Goal: Task Accomplishment & Management: Use online tool/utility

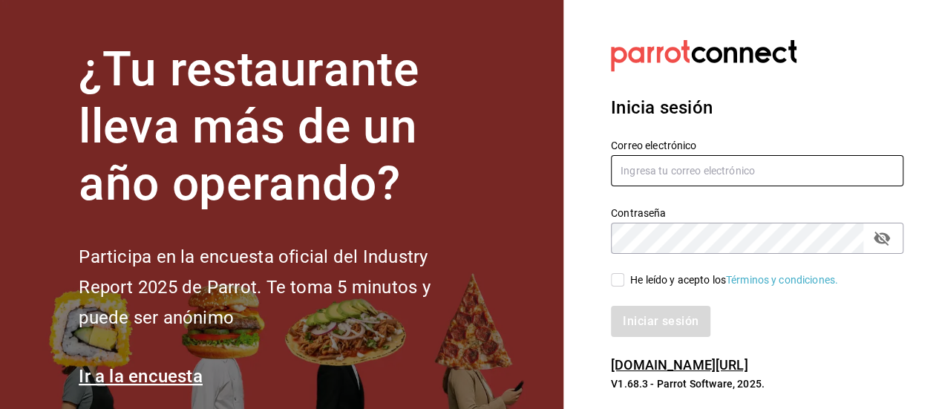
type input "animal.puebla@grupocosteno.com"
click at [609, 277] on div "He leído y acepto los Términos y condiciones." at bounding box center [748, 271] width 310 height 34
click at [611, 278] on input "He leído y acepto los Términos y condiciones." at bounding box center [617, 279] width 13 height 13
checkbox input "true"
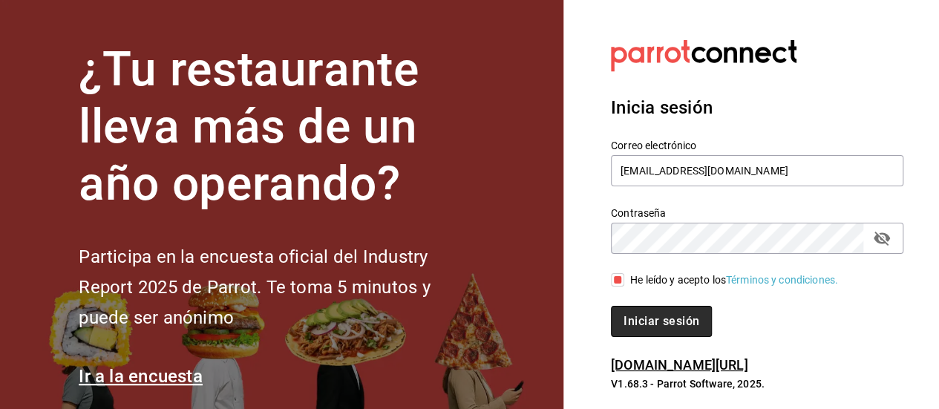
click at [637, 312] on button "Iniciar sesión" at bounding box center [661, 321] width 101 height 31
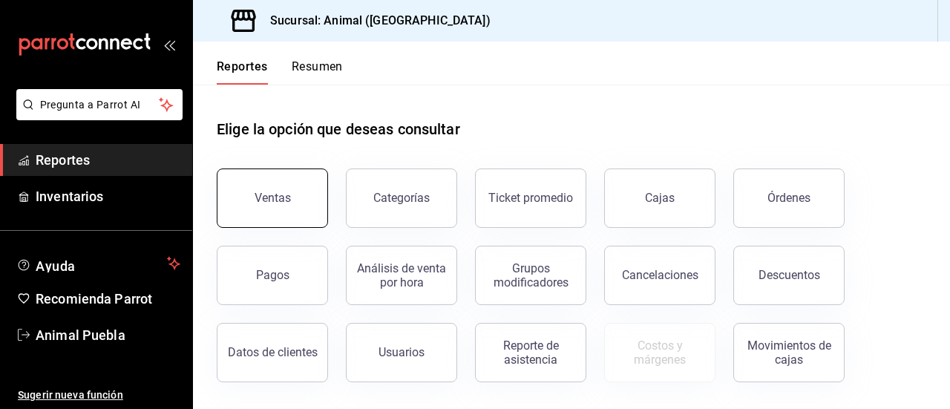
click at [273, 213] on button "Ventas" at bounding box center [272, 197] width 111 height 59
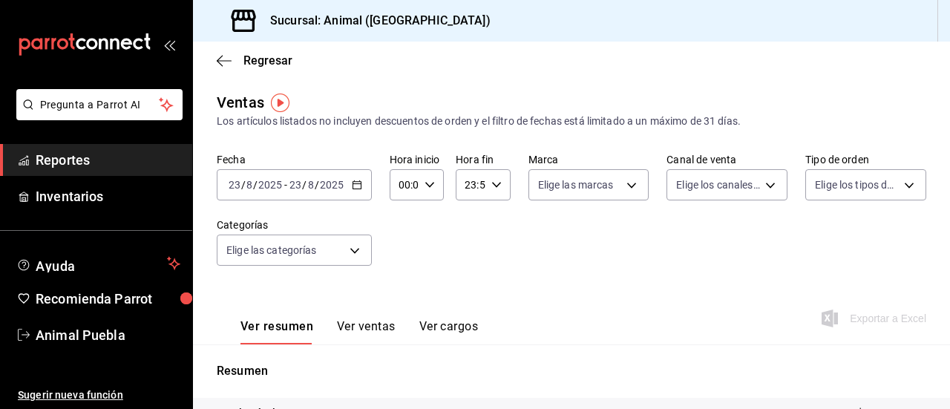
click at [353, 186] on icon "button" at bounding box center [357, 185] width 10 height 10
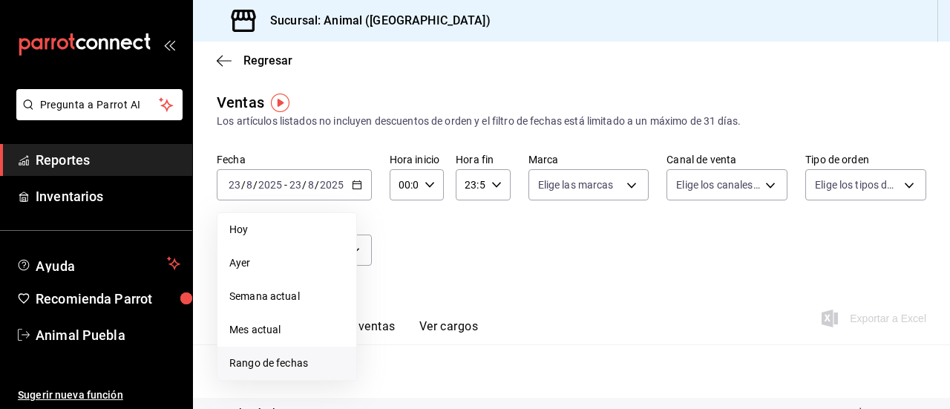
click at [304, 351] on li "Rango de fechas" at bounding box center [286, 363] width 139 height 33
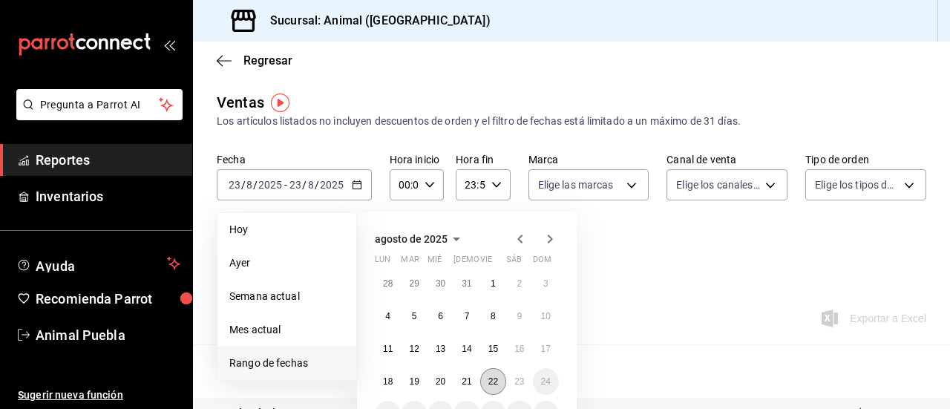
click at [490, 378] on abbr "22" at bounding box center [493, 381] width 10 height 10
click at [516, 385] on abbr "23" at bounding box center [519, 381] width 10 height 10
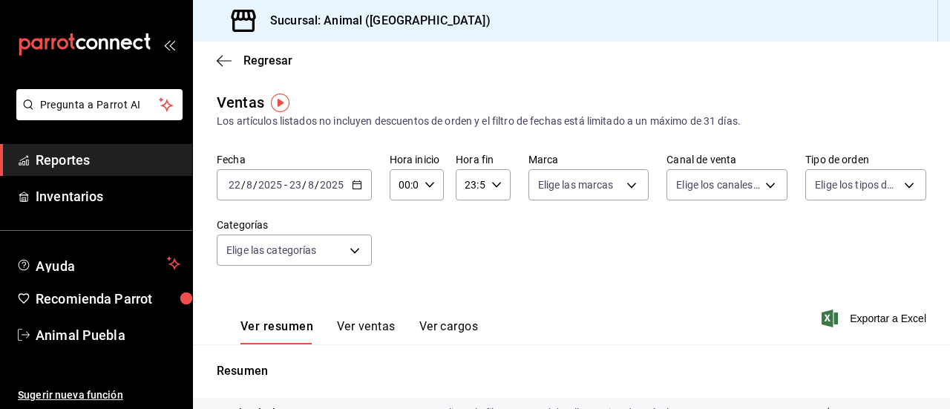
click at [433, 185] on div "00:00 Hora inicio" at bounding box center [417, 184] width 54 height 31
click at [408, 295] on button "02" at bounding box center [401, 294] width 21 height 30
type input "02:00"
click at [399, 283] on button "02" at bounding box center [401, 294] width 21 height 30
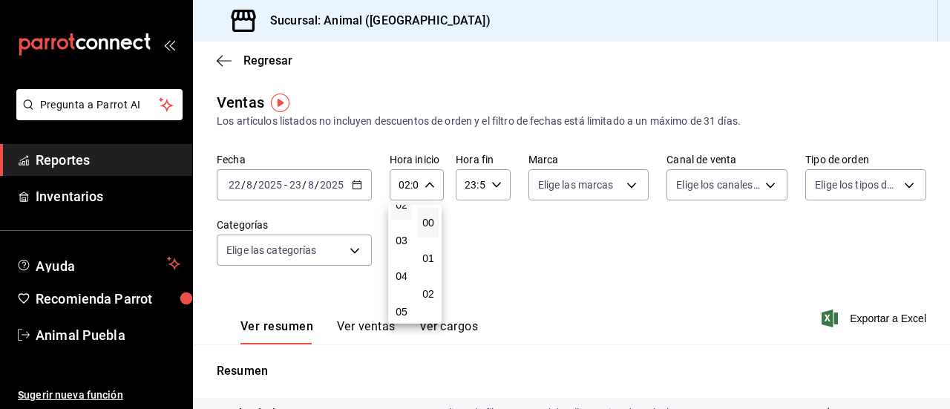
click at [399, 283] on button "04" at bounding box center [401, 276] width 21 height 30
type input "04:00"
click at [490, 189] on div at bounding box center [475, 204] width 950 height 409
click at [491, 189] on icon "button" at bounding box center [496, 185] width 10 height 10
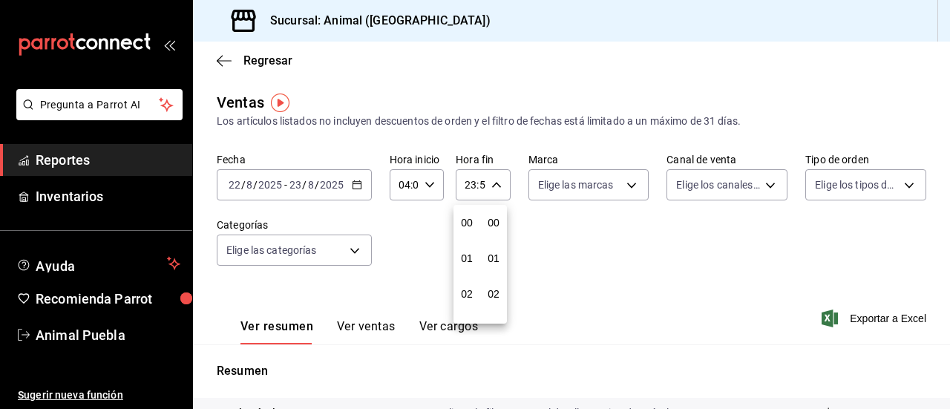
scroll to position [2018, 0]
click at [467, 234] on span "21" at bounding box center [466, 235] width 3 height 12
type input "21:59"
click at [468, 213] on span "03" at bounding box center [466, 217] width 3 height 12
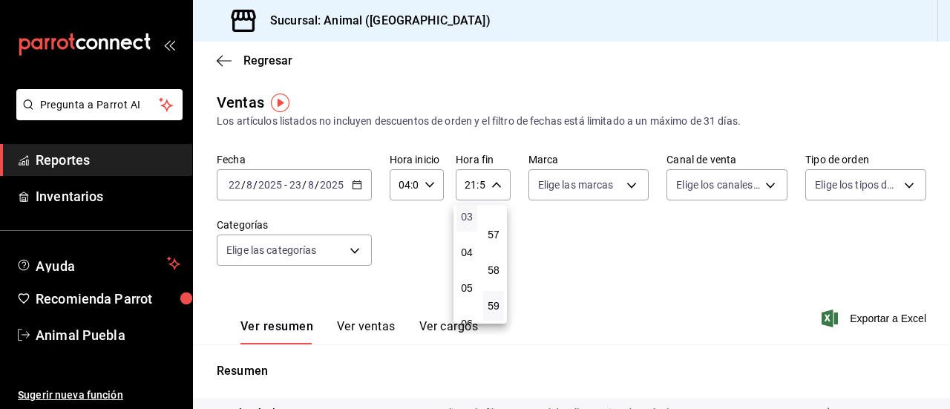
type input "03:59"
click at [631, 188] on div at bounding box center [475, 204] width 950 height 409
click at [631, 188] on body "Pregunta a Parrot AI Reportes Inventarios Ayuda Recomienda Parrot Animal Puebla…" at bounding box center [475, 204] width 950 height 409
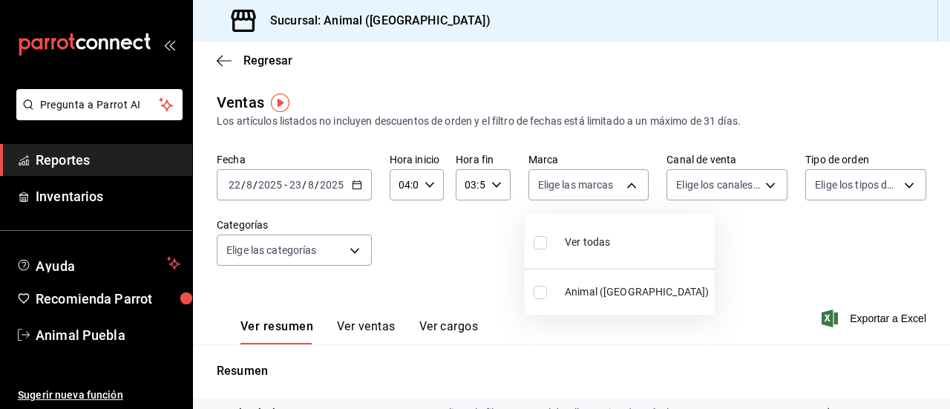
click at [543, 245] on input "checkbox" at bounding box center [540, 242] width 13 height 13
checkbox input "true"
type input "96838179-8fbb-4073-aae3-1789726318c8"
checkbox input "true"
click at [766, 187] on div at bounding box center [475, 204] width 950 height 409
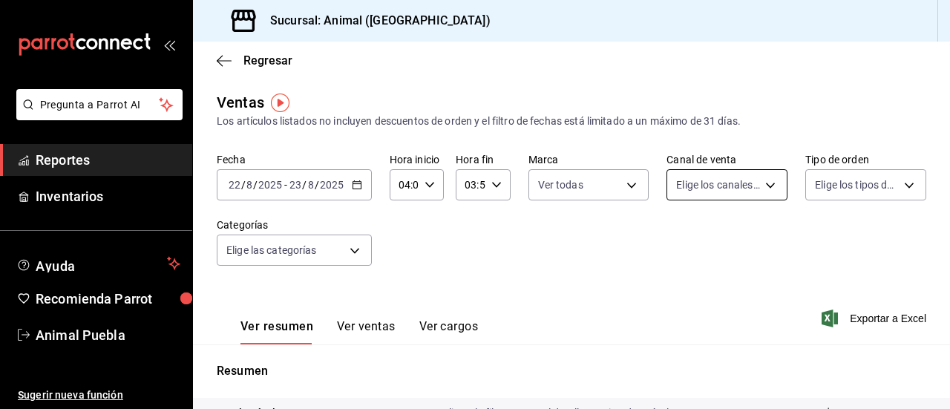
click at [762, 190] on body "Pregunta a Parrot AI Reportes Inventarios Ayuda Recomienda Parrot Animal Puebla…" at bounding box center [475, 204] width 950 height 409
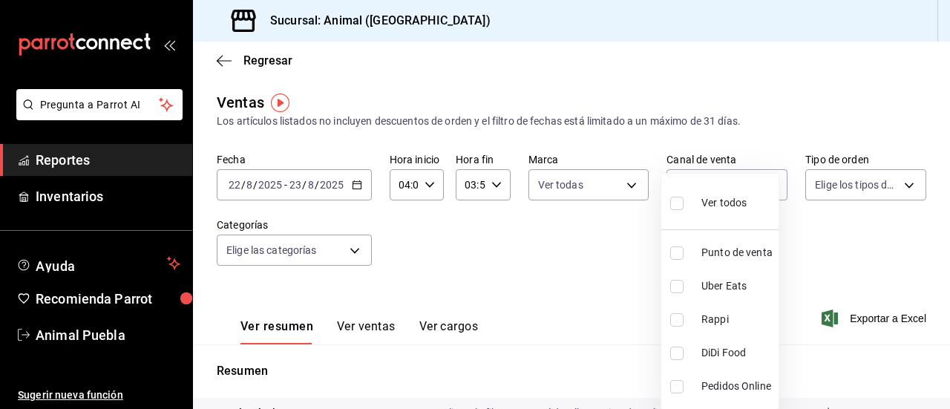
click at [676, 203] on input "checkbox" at bounding box center [676, 203] width 13 height 13
checkbox input "true"
type input "PARROT,UBER_EATS,RAPPI,DIDI_FOOD,ONLINE"
checkbox input "true"
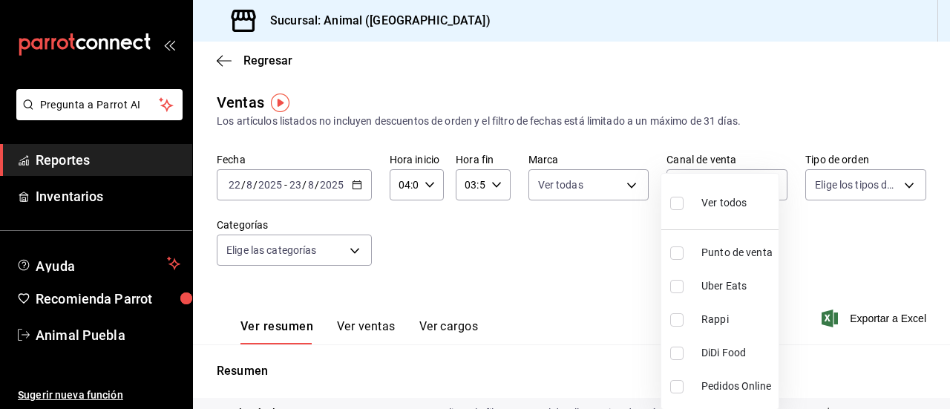
checkbox input "true"
click at [898, 187] on div at bounding box center [475, 204] width 950 height 409
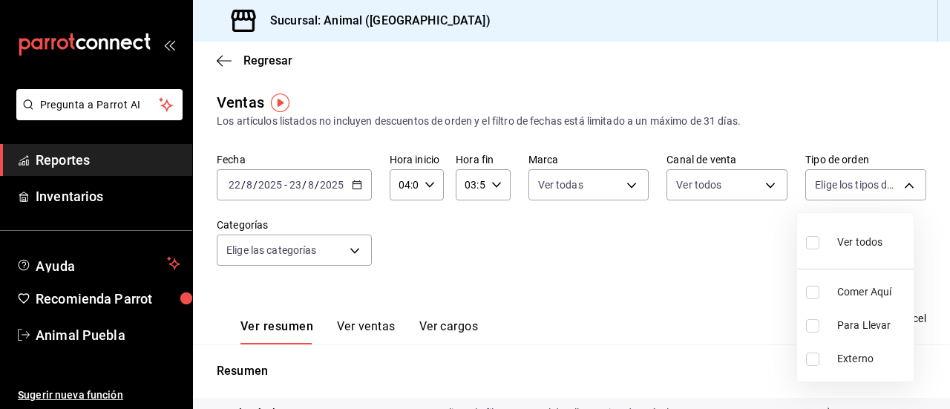
click at [898, 187] on body "Pregunta a Parrot AI Reportes Inventarios Ayuda Recomienda Parrot Animal Puebla…" at bounding box center [475, 204] width 950 height 409
click at [813, 241] on input "checkbox" at bounding box center [812, 242] width 13 height 13
checkbox input "true"
type input "89cc3392-1a89-49ed-91c4-e66ea58282e1,025cf6ae-25b7-4698-bb98-3d77af74a196,EXTER…"
checkbox input "true"
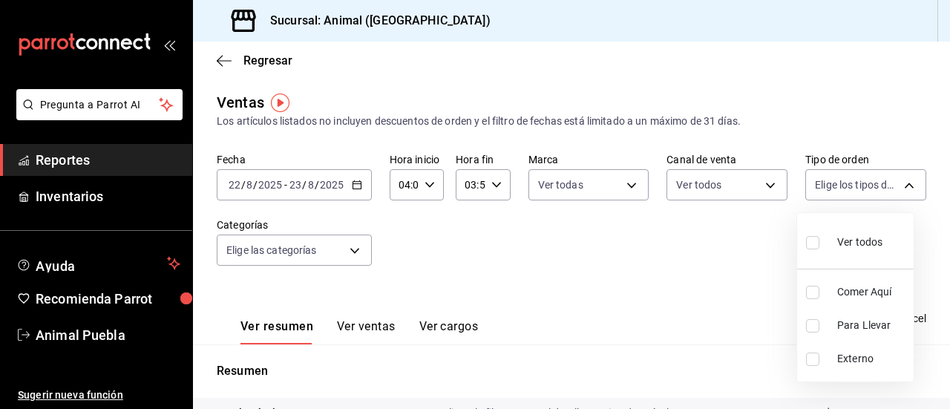
checkbox input "true"
click at [352, 255] on div at bounding box center [475, 204] width 950 height 409
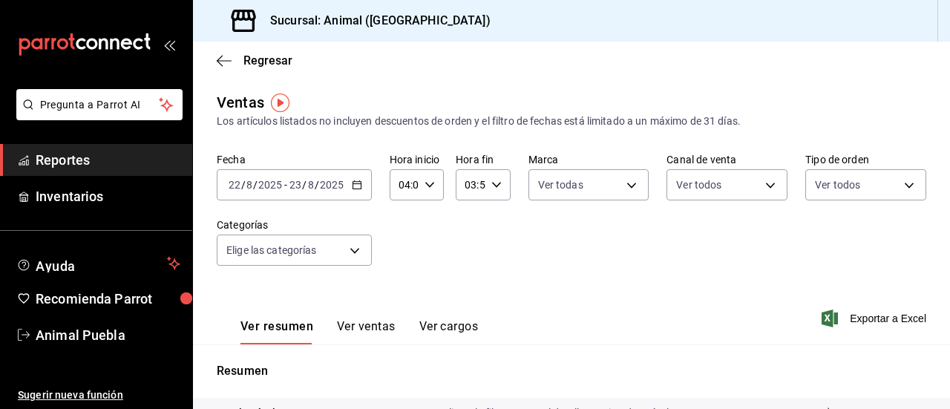
click at [352, 255] on body "Pregunta a Parrot AI Reportes Inventarios Ayuda Recomienda Parrot Animal Puebla…" at bounding box center [475, 204] width 950 height 409
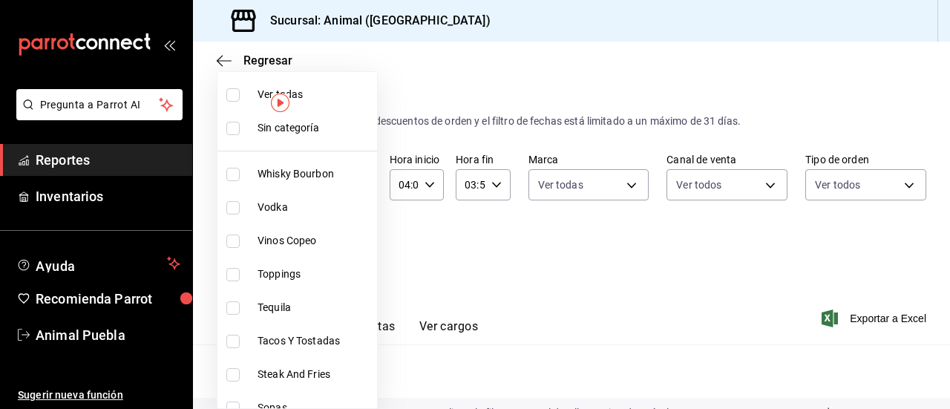
click at [235, 93] on input "checkbox" at bounding box center [232, 94] width 13 height 13
checkbox input "true"
type input "696422f3-042f-4992-a796-20cec1d2addd,ab2f2cdd-2d2d-455a-bd59-969ed93fbee5,5744a…"
checkbox input "true"
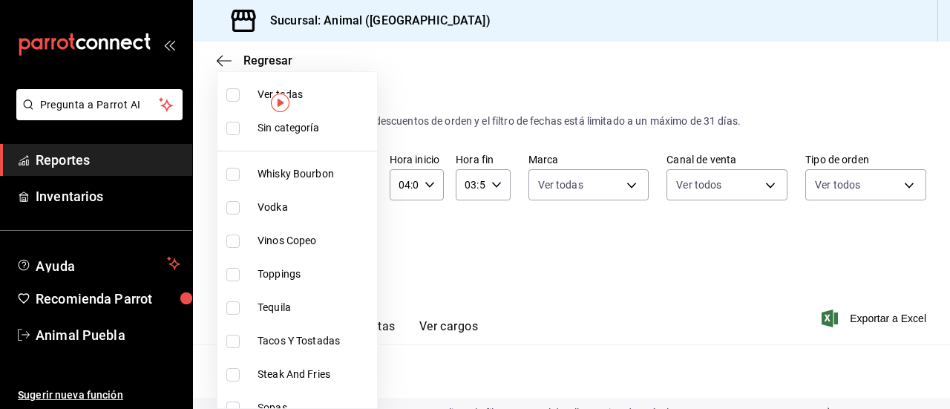
checkbox input "true"
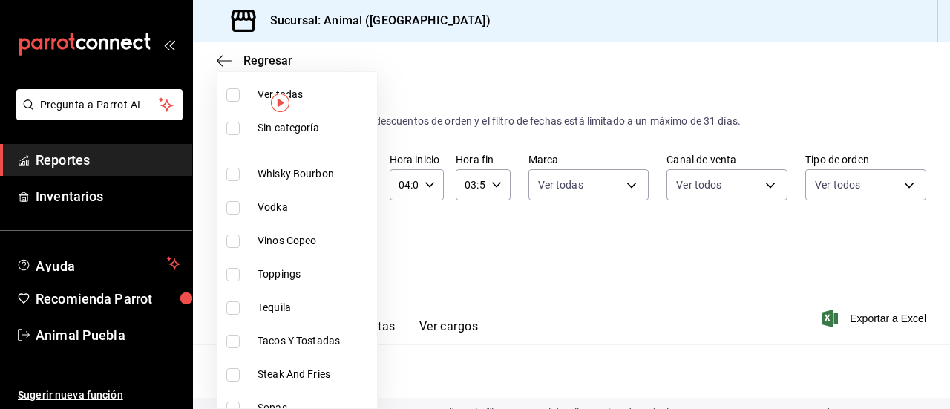
checkbox input "true"
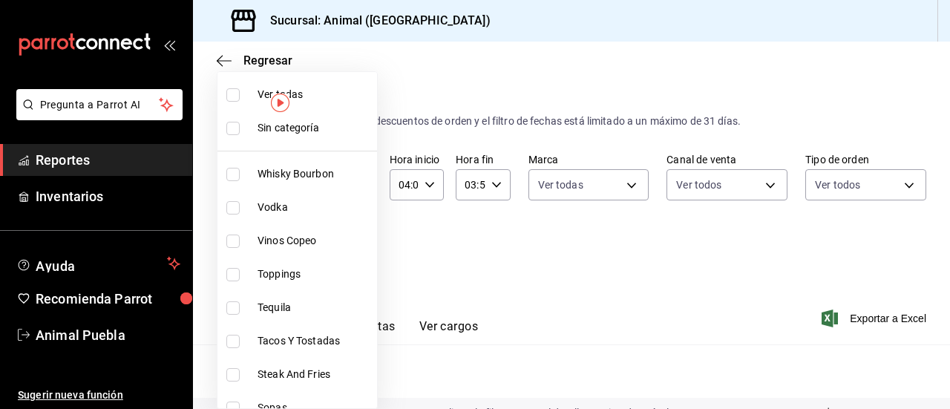
checkbox input "true"
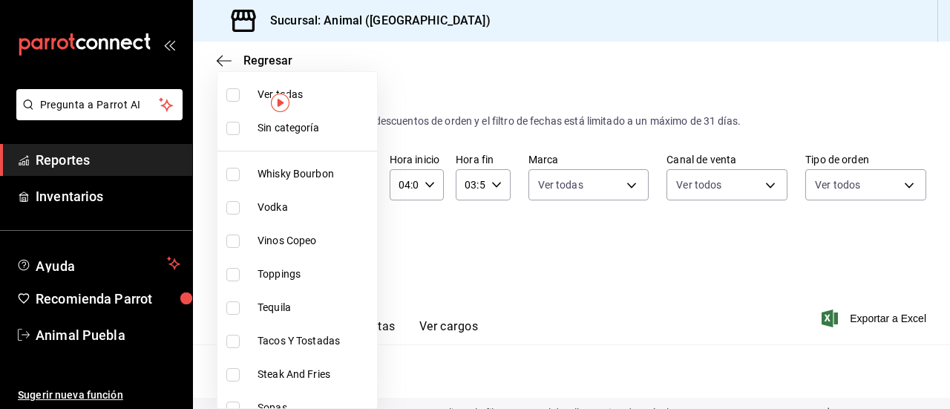
checkbox input "true"
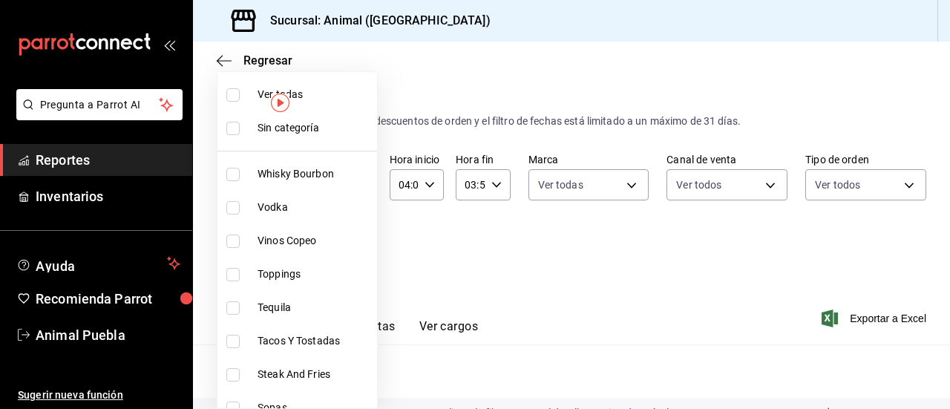
checkbox input "true"
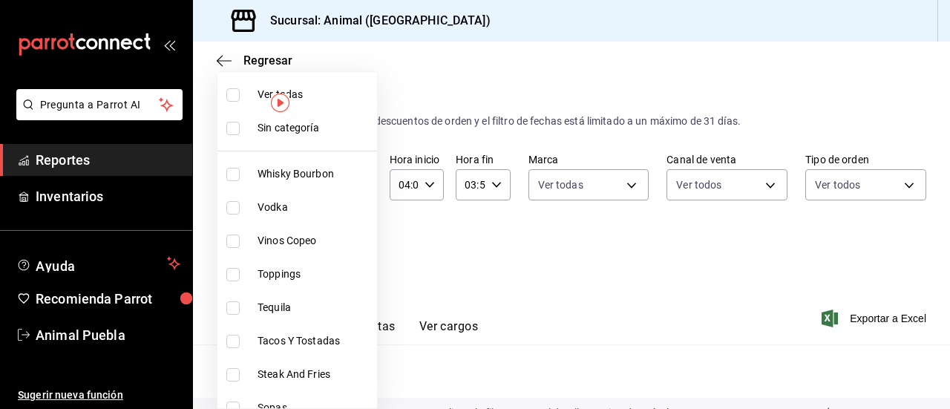
checkbox input "true"
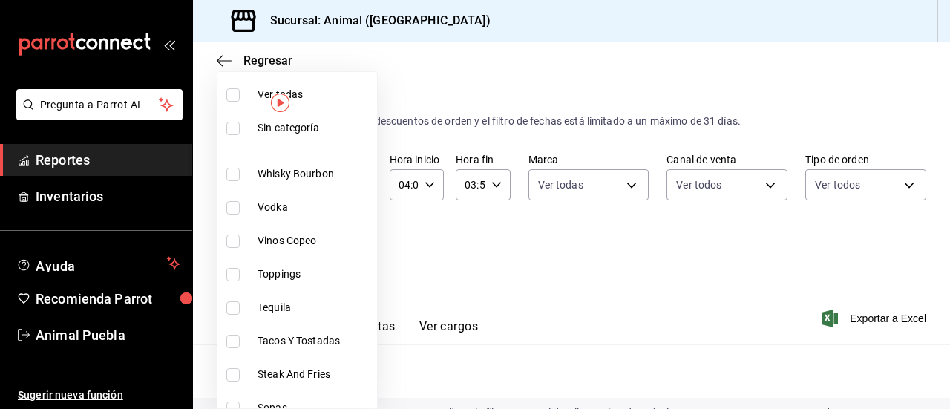
checkbox input "true"
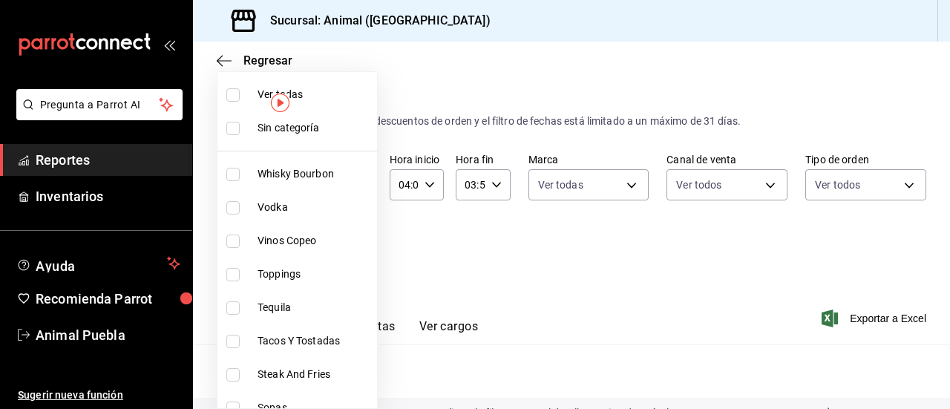
checkbox input "true"
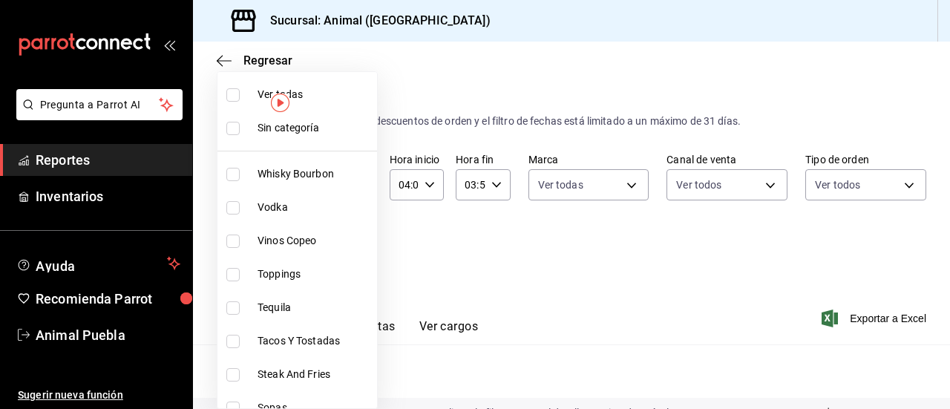
checkbox input "true"
drag, startPoint x: 424, startPoint y: 250, endPoint x: 401, endPoint y: 253, distance: 23.2
click at [401, 253] on div at bounding box center [475, 204] width 950 height 409
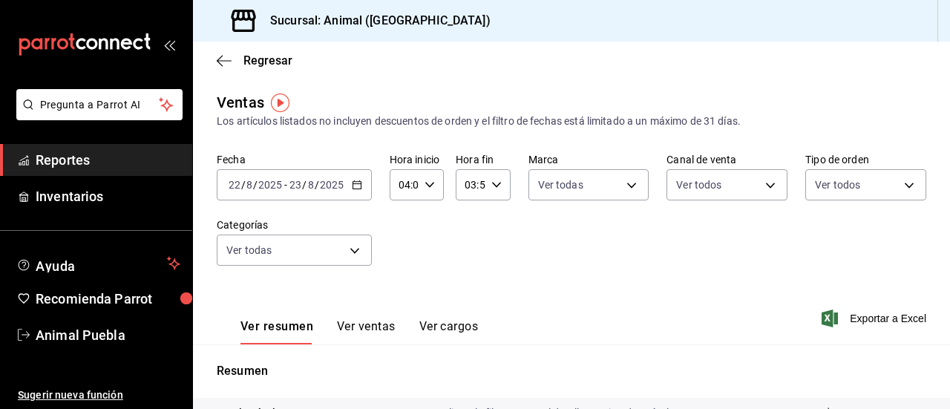
click at [341, 322] on button "Ver ventas" at bounding box center [366, 331] width 59 height 25
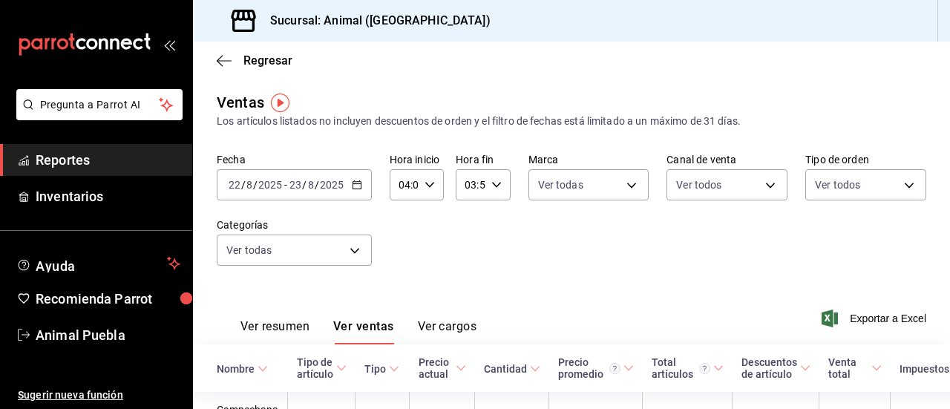
click at [357, 384] on th "Tipo" at bounding box center [382, 367] width 54 height 47
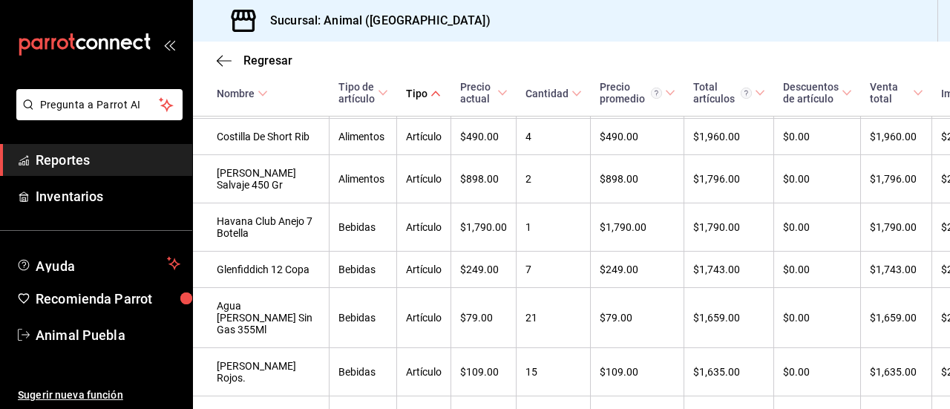
scroll to position [1616, 0]
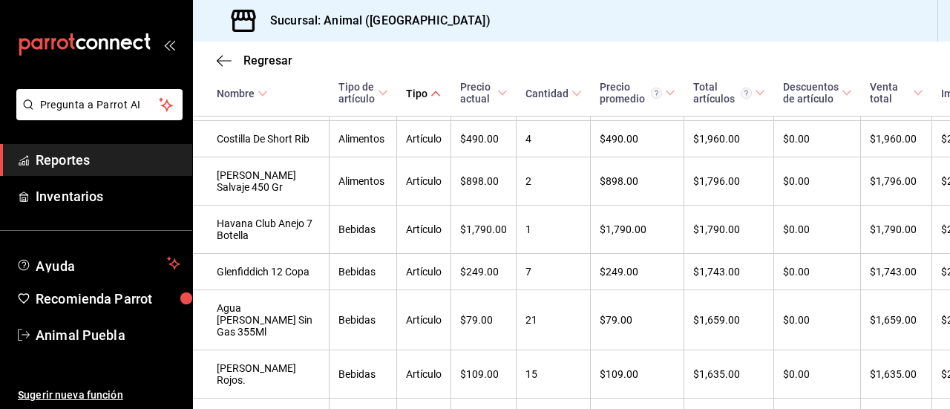
click at [313, 27] on h3 "Sucursal: Animal ([GEOGRAPHIC_DATA])" at bounding box center [374, 21] width 232 height 18
click at [151, 167] on span "Reportes" at bounding box center [108, 160] width 145 height 20
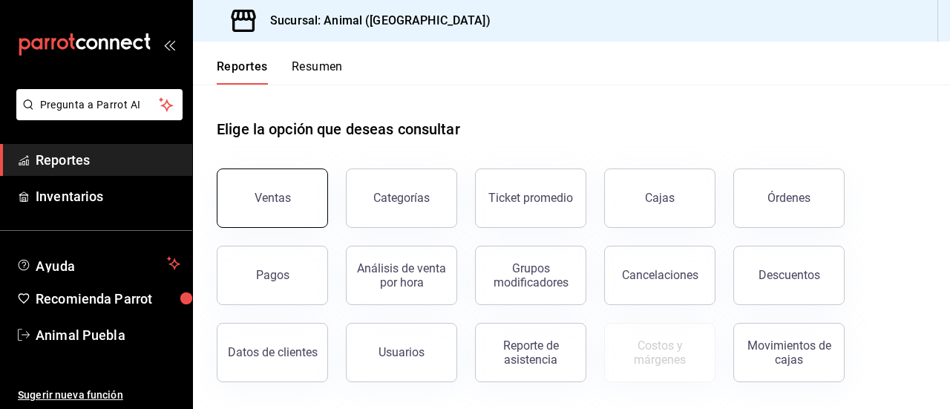
click at [248, 201] on button "Ventas" at bounding box center [272, 197] width 111 height 59
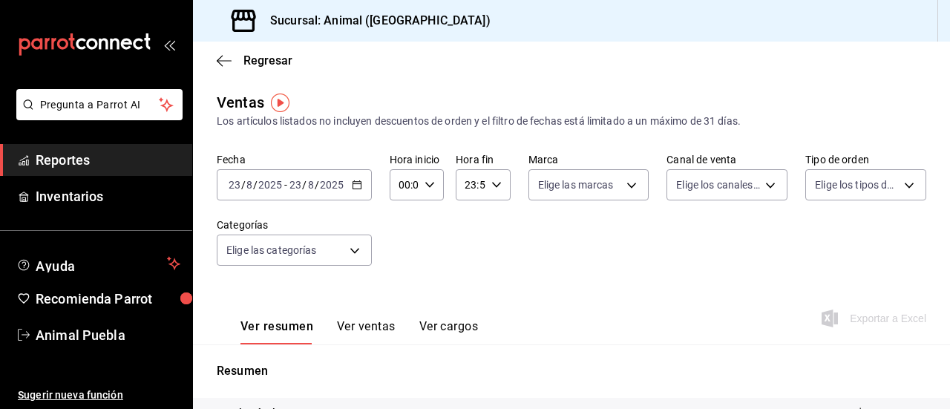
click at [358, 185] on icon "button" at bounding box center [357, 185] width 10 height 10
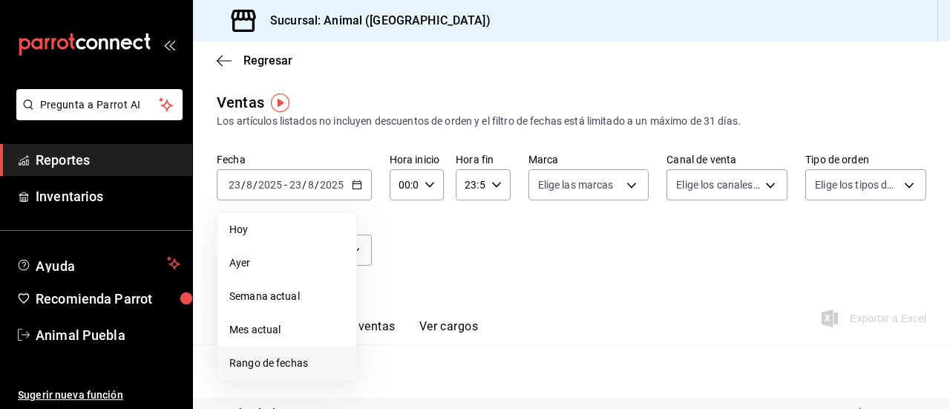
click at [296, 352] on li "Rango de fechas" at bounding box center [286, 363] width 139 height 33
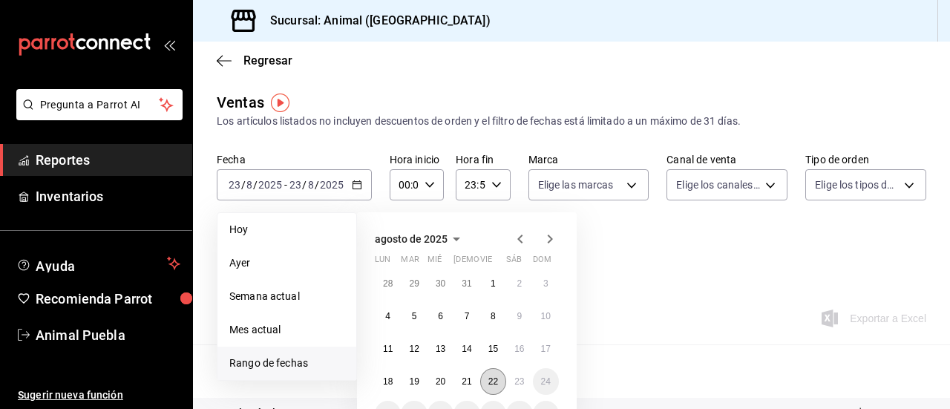
click at [484, 379] on button "22" at bounding box center [493, 381] width 26 height 27
click at [513, 382] on button "23" at bounding box center [519, 381] width 26 height 27
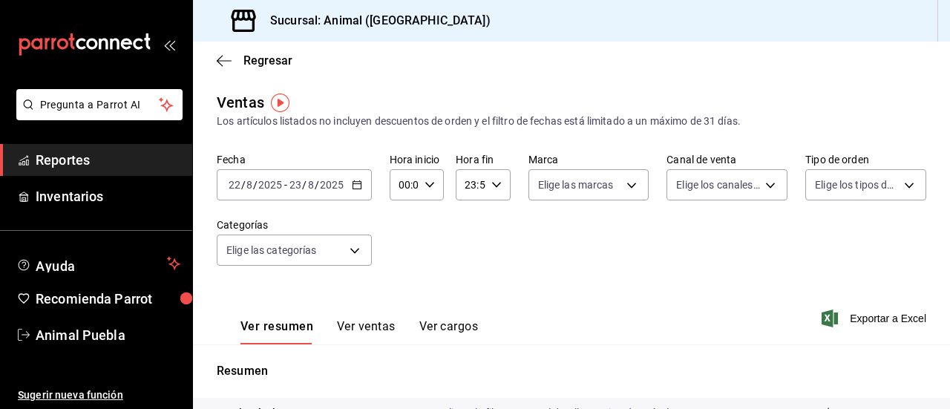
click at [427, 193] on div "00:00 Hora inicio" at bounding box center [417, 184] width 54 height 31
click at [402, 291] on span "02" at bounding box center [401, 294] width 3 height 12
type input "02:00"
click at [403, 305] on span "04" at bounding box center [401, 306] width 3 height 12
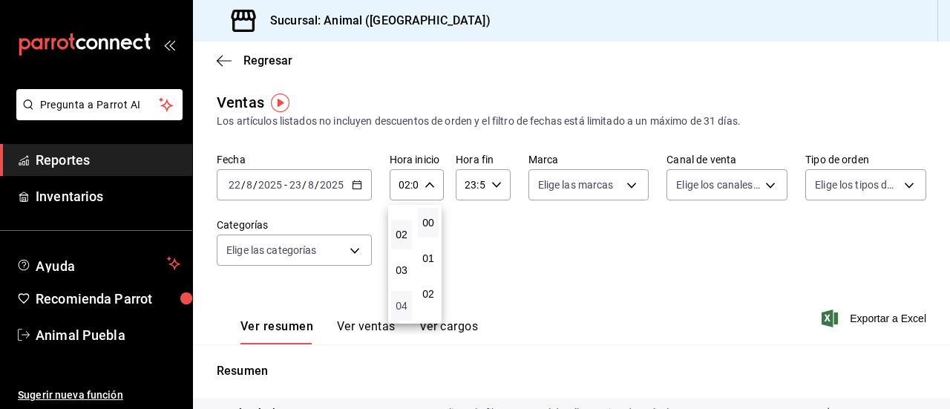
type input "04:00"
click at [491, 188] on div at bounding box center [475, 204] width 950 height 409
click at [491, 188] on icon "button" at bounding box center [496, 185] width 10 height 10
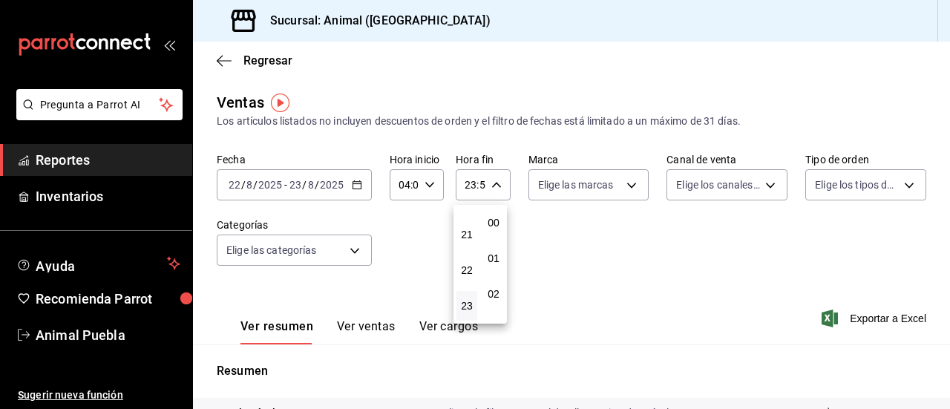
scroll to position [2018, 0]
click at [465, 237] on span "21" at bounding box center [466, 235] width 3 height 12
type input "21:59"
click at [465, 237] on span "03" at bounding box center [466, 240] width 3 height 12
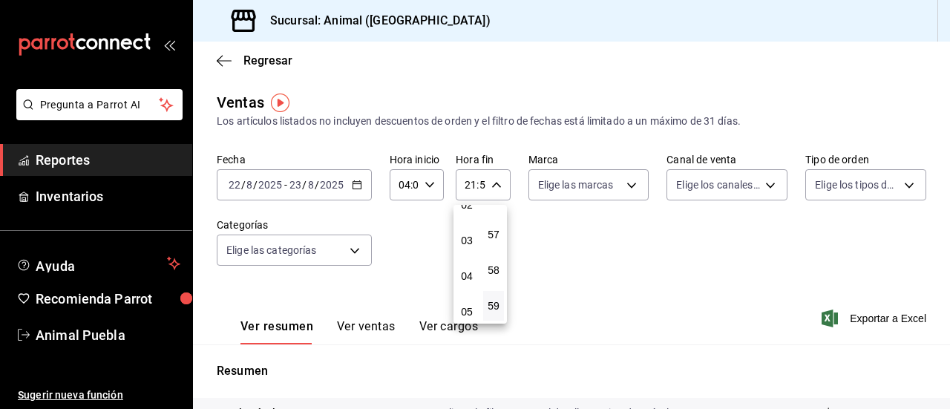
type input "03:59"
click at [627, 188] on div at bounding box center [475, 204] width 950 height 409
click at [627, 188] on body "Pregunta a Parrot AI Reportes Inventarios Ayuda Recomienda Parrot Animal Puebla…" at bounding box center [475, 204] width 950 height 409
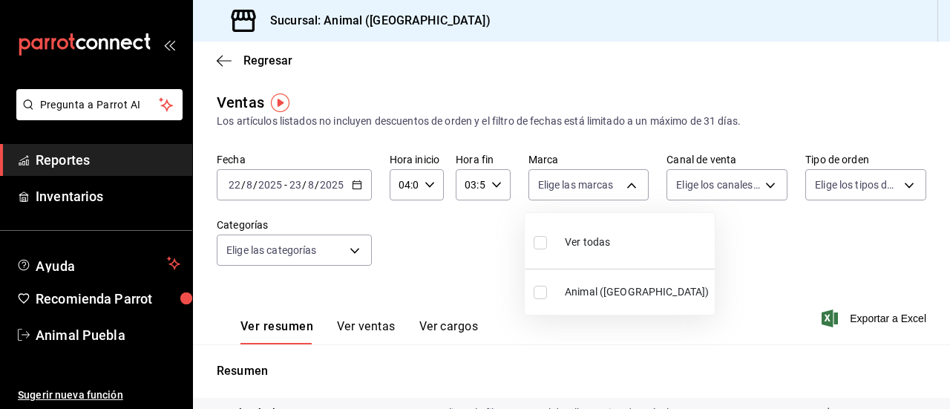
click at [539, 246] on input "checkbox" at bounding box center [540, 242] width 13 height 13
checkbox input "true"
type input "96838179-8fbb-4073-aae3-1789726318c8"
checkbox input "true"
click at [755, 185] on div at bounding box center [475, 204] width 950 height 409
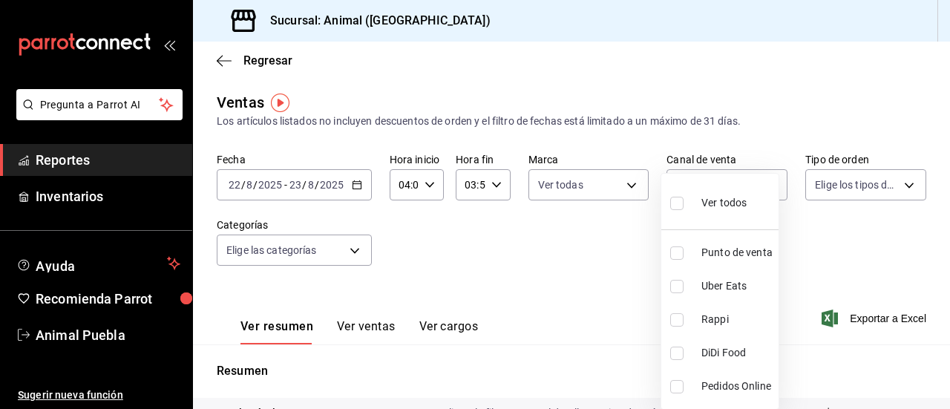
click at [755, 185] on body "Pregunta a Parrot AI Reportes Inventarios Ayuda Recomienda Parrot Animal Puebla…" at bounding box center [475, 204] width 950 height 409
click at [677, 204] on input "checkbox" at bounding box center [676, 203] width 13 height 13
checkbox input "true"
type input "PARROT,UBER_EATS,RAPPI,DIDI_FOOD,ONLINE"
checkbox input "true"
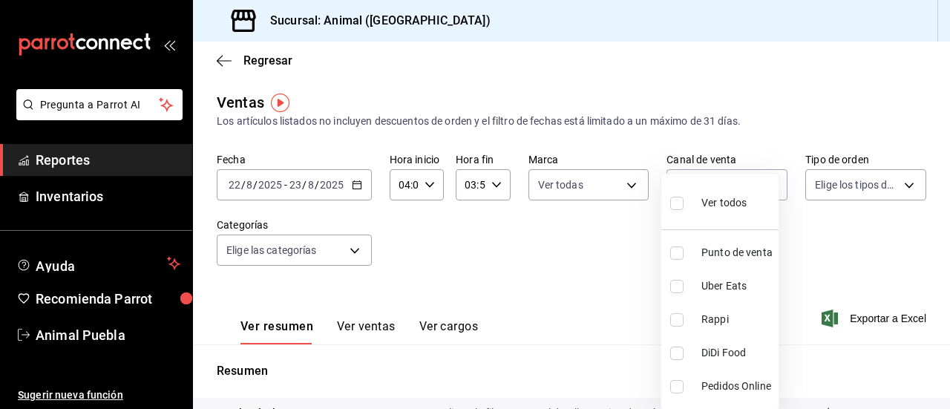
checkbox input "true"
click at [890, 190] on div at bounding box center [475, 204] width 950 height 409
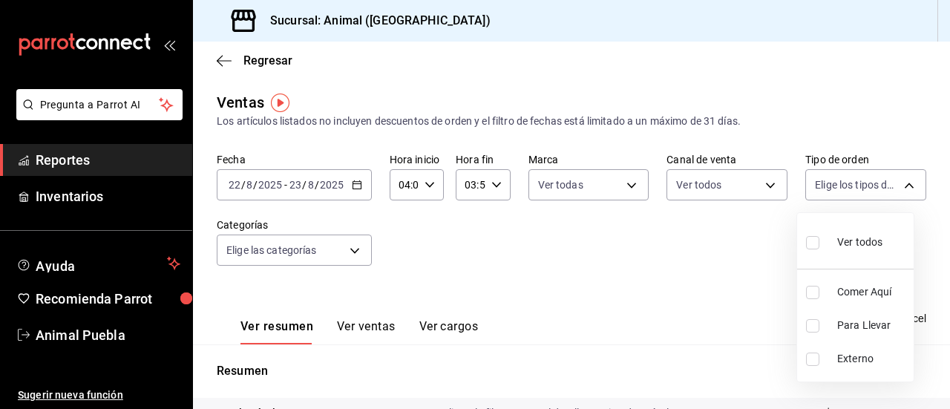
click at [890, 190] on body "Pregunta a Parrot AI Reportes Inventarios Ayuda Recomienda Parrot Animal Puebla…" at bounding box center [475, 204] width 950 height 409
click at [813, 241] on input "checkbox" at bounding box center [812, 242] width 13 height 13
checkbox input "true"
type input "89cc3392-1a89-49ed-91c4-e66ea58282e1,025cf6ae-25b7-4698-bb98-3d77af74a196,EXTER…"
checkbox input "true"
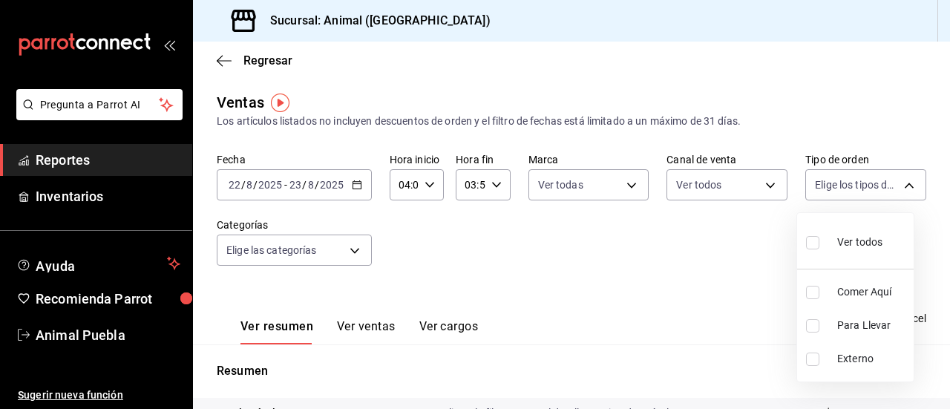
checkbox input "true"
click at [360, 246] on div at bounding box center [475, 204] width 950 height 409
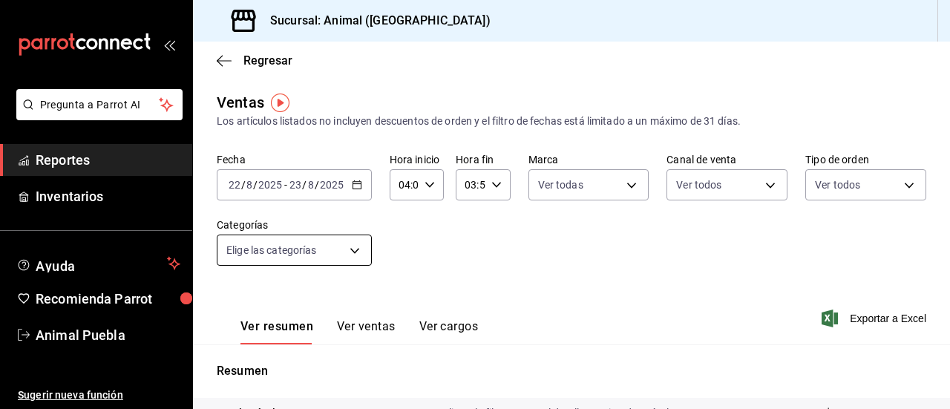
click at [350, 252] on body "Pregunta a Parrot AI Reportes Inventarios Ayuda Recomienda Parrot Animal Puebla…" at bounding box center [475, 204] width 950 height 409
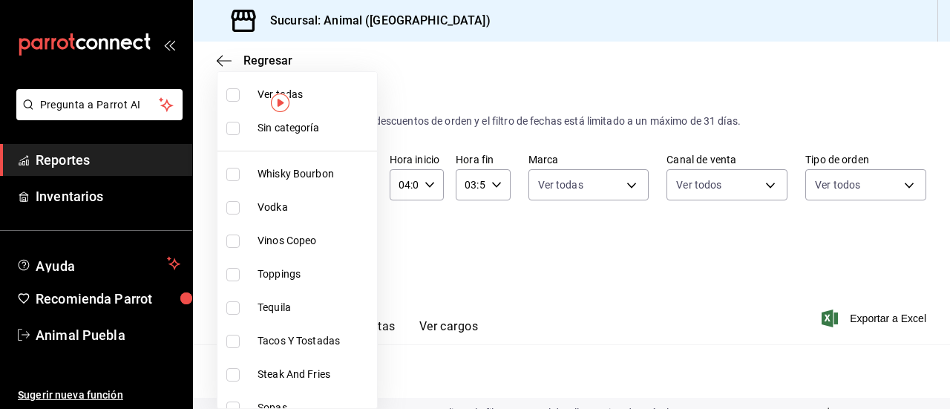
click at [230, 97] on input "checkbox" at bounding box center [232, 94] width 13 height 13
checkbox input "true"
type input "696422f3-042f-4992-a796-20cec1d2addd,ab2f2cdd-2d2d-455a-bd59-969ed93fbee5,5744a…"
checkbox input "true"
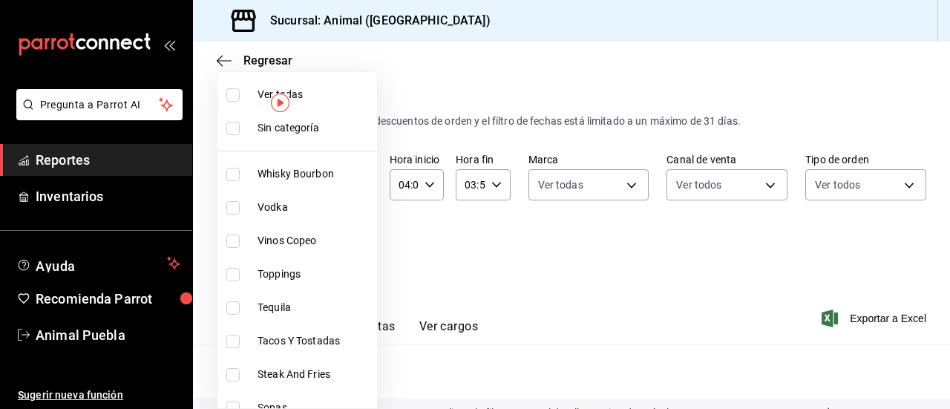
checkbox input "true"
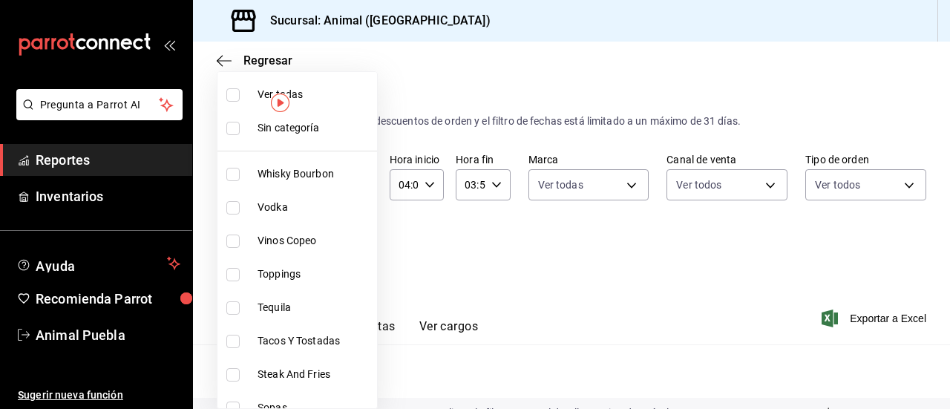
checkbox input "true"
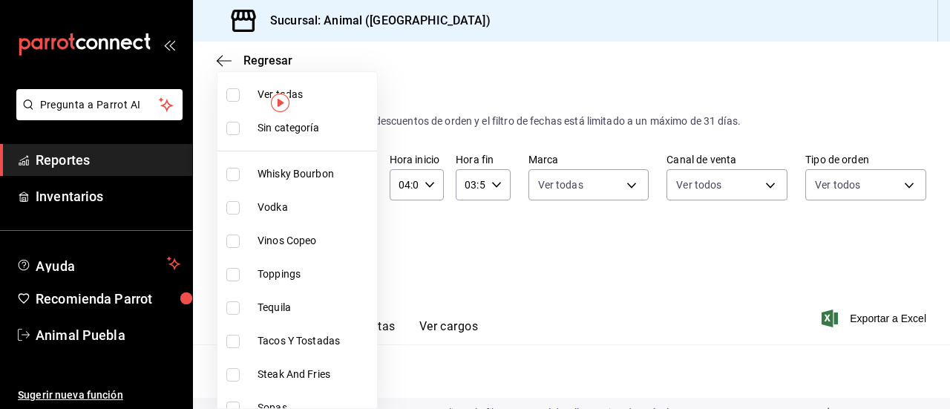
checkbox input "true"
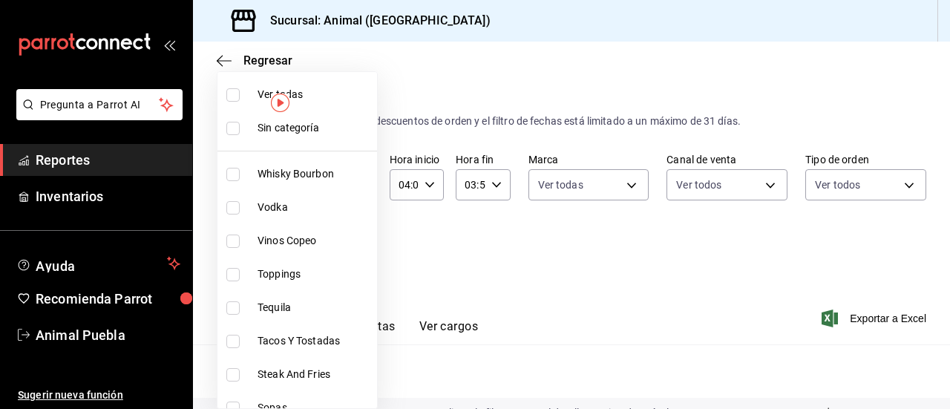
checkbox input "true"
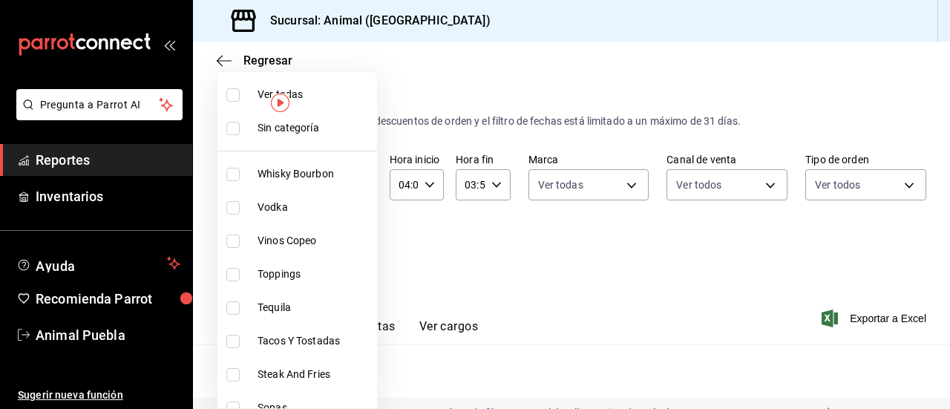
checkbox input "true"
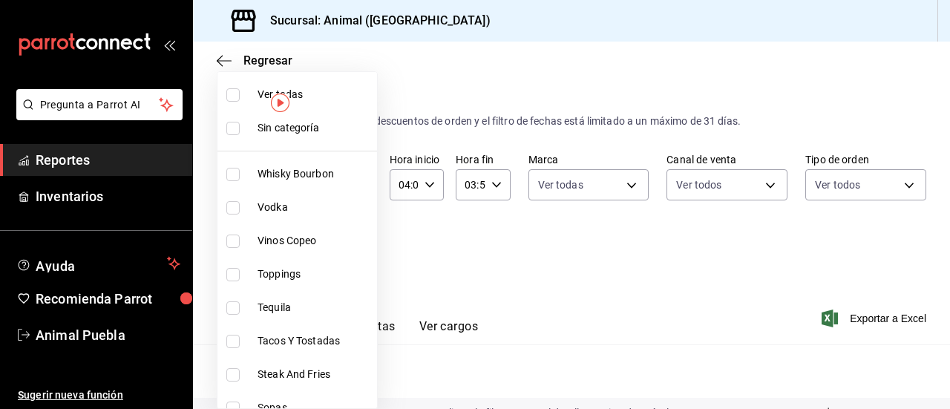
checkbox input "true"
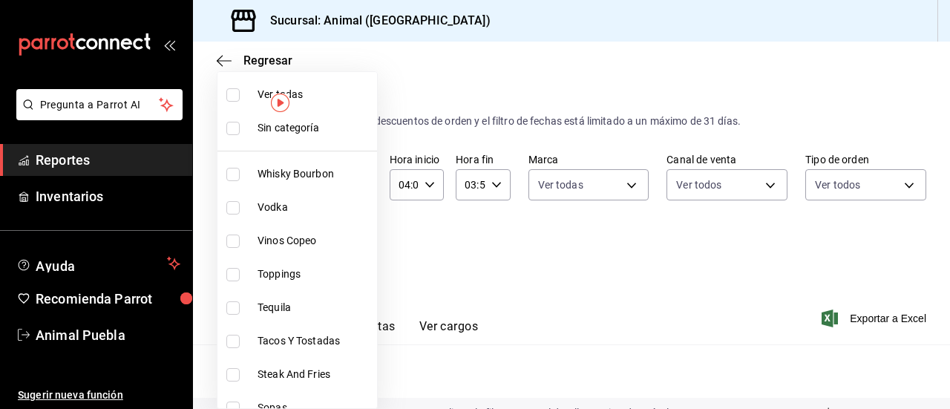
checkbox input "true"
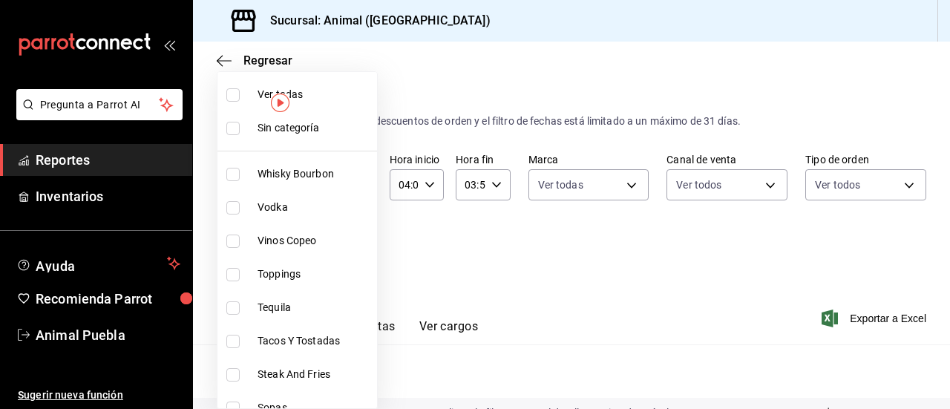
checkbox input "true"
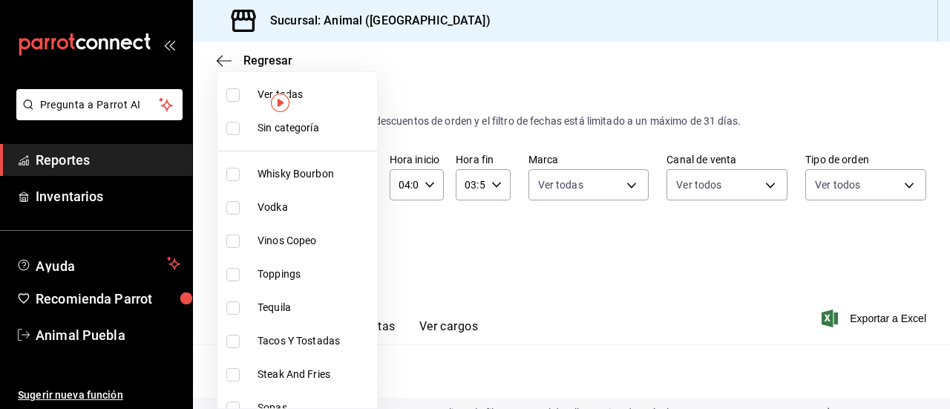
checkbox input "true"
click at [660, 324] on div at bounding box center [475, 204] width 950 height 409
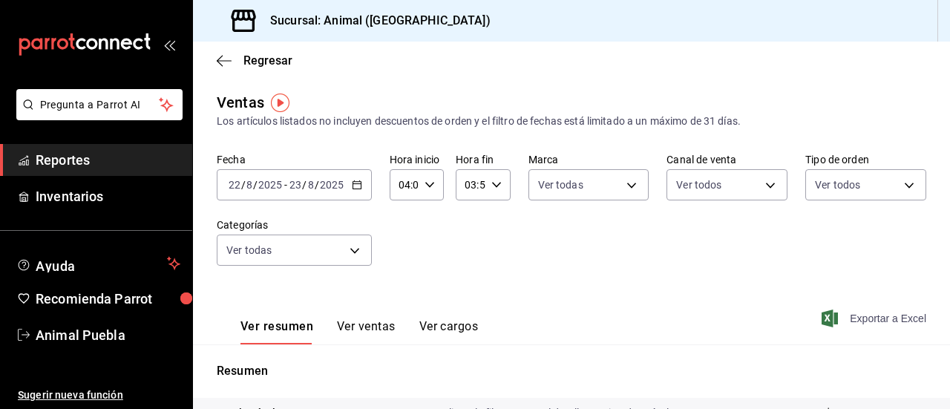
click at [841, 315] on span "Exportar a Excel" at bounding box center [875, 318] width 102 height 18
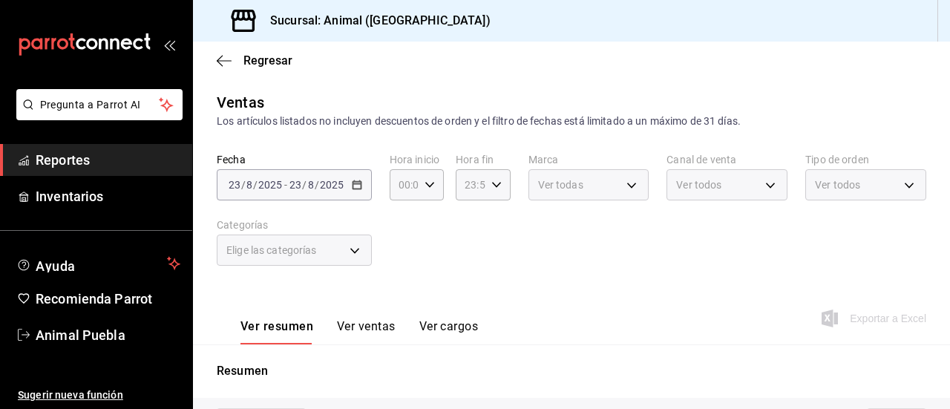
type input "04:00"
type input "03:59"
type input "PARROT,UBER_EATS,RAPPI,DIDI_FOOD,ONLINE"
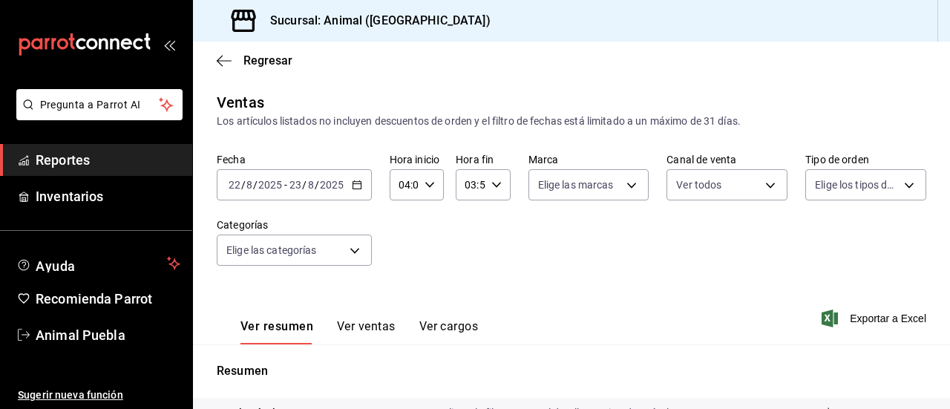
click at [134, 168] on span "Reportes" at bounding box center [108, 160] width 145 height 20
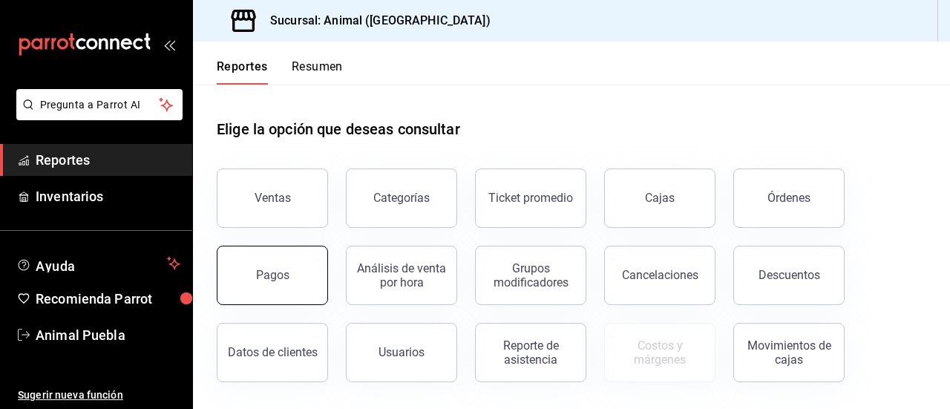
click at [235, 271] on button "Pagos" at bounding box center [272, 275] width 111 height 59
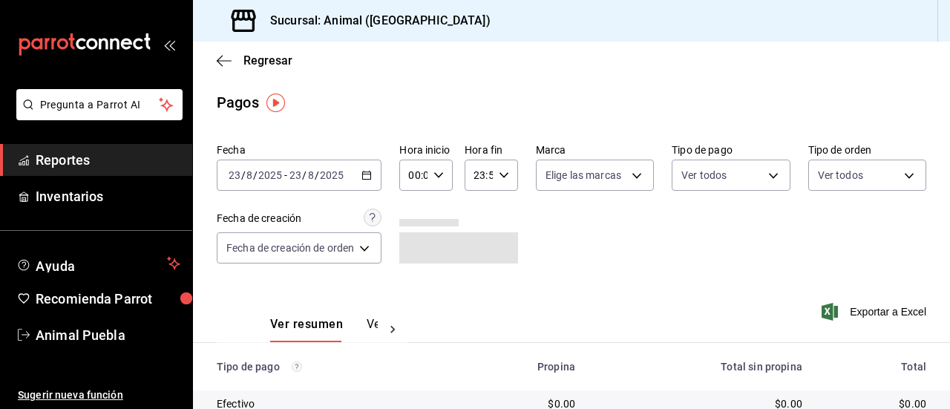
click at [370, 183] on div "[DATE] [DATE] - [DATE] [DATE]" at bounding box center [299, 175] width 165 height 31
click at [367, 178] on icon "button" at bounding box center [366, 175] width 10 height 10
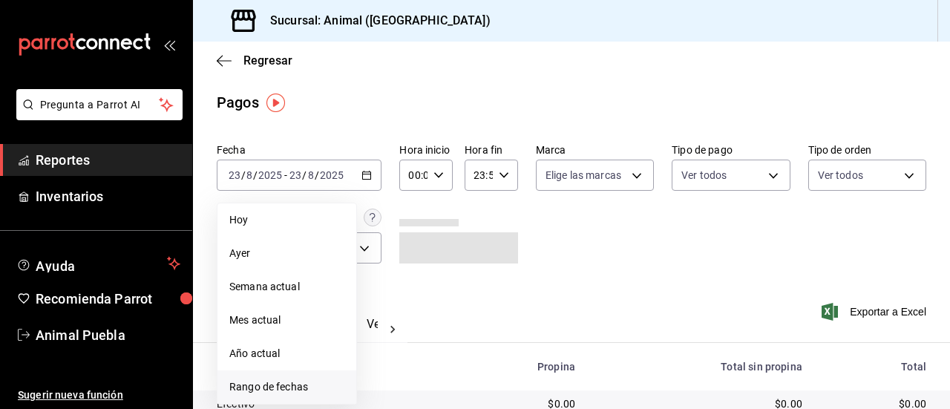
click at [300, 384] on span "Rango de fechas" at bounding box center [286, 387] width 115 height 16
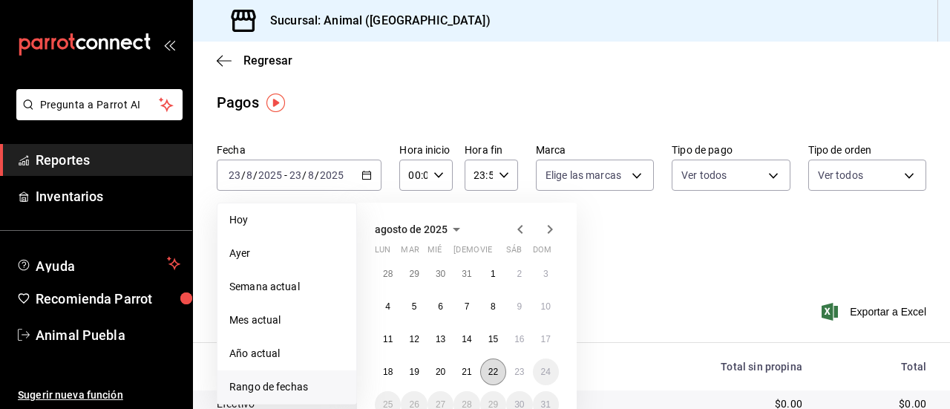
click at [489, 367] on abbr "22" at bounding box center [493, 372] width 10 height 10
click at [519, 370] on abbr "23" at bounding box center [519, 372] width 10 height 10
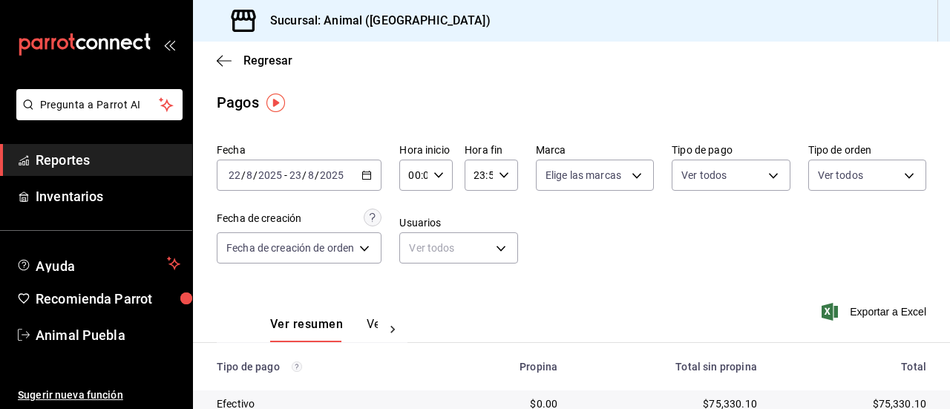
click at [439, 174] on icon "button" at bounding box center [438, 175] width 10 height 10
click at [415, 274] on button "02" at bounding box center [414, 284] width 20 height 30
type input "02:00"
click at [413, 301] on span "04" at bounding box center [414, 296] width 2 height 12
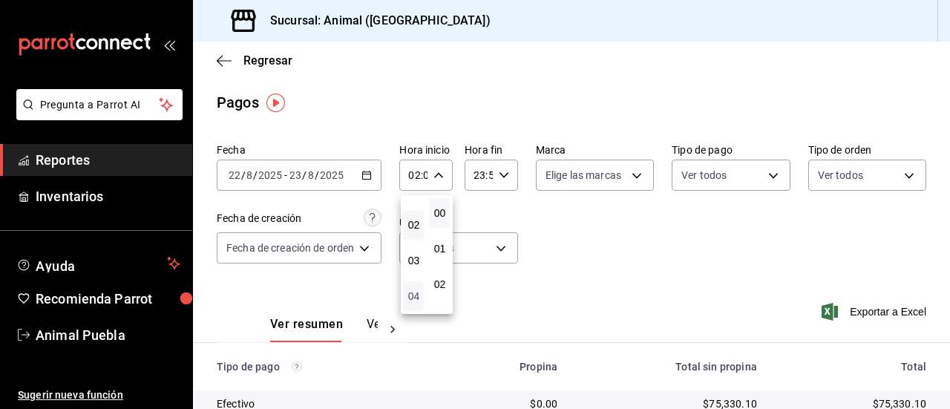
type input "04:00"
click at [505, 182] on div at bounding box center [475, 204] width 950 height 409
click at [505, 182] on div "23:59 Hora fin" at bounding box center [491, 175] width 53 height 31
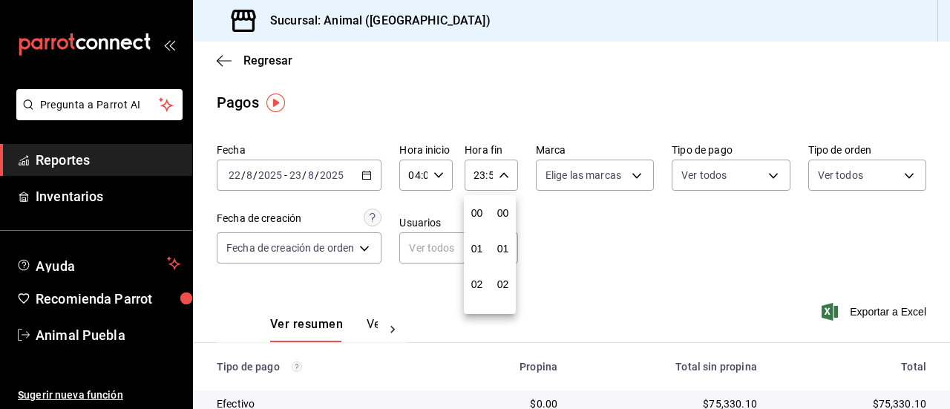
scroll to position [2018, 0]
click at [476, 226] on span "21" at bounding box center [477, 225] width 2 height 12
type input "21:59"
click at [476, 234] on span "03" at bounding box center [477, 237] width 2 height 12
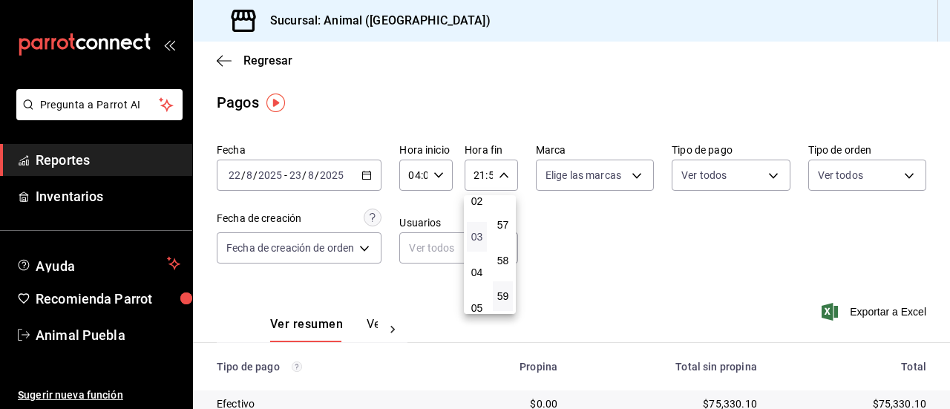
type input "03:59"
click at [626, 176] on div at bounding box center [475, 204] width 950 height 409
click at [626, 176] on body "Pregunta a Parrot AI Reportes Inventarios Ayuda Recomienda Parrot Animal Puebla…" at bounding box center [475, 204] width 950 height 409
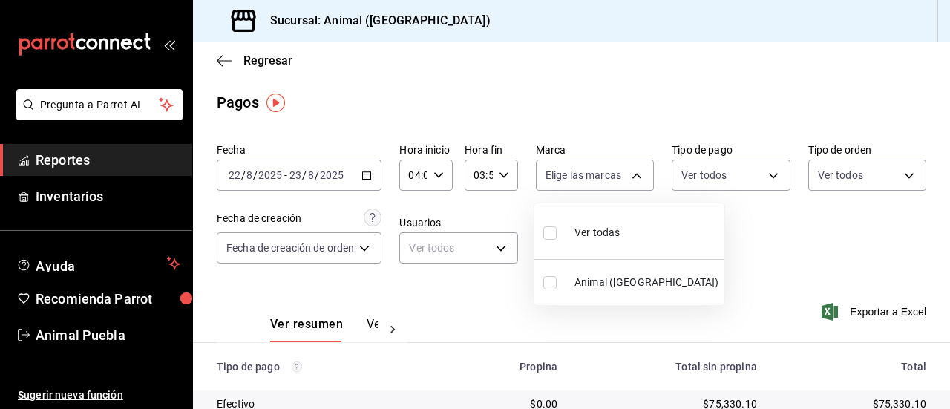
click at [551, 231] on input "checkbox" at bounding box center [549, 232] width 13 height 13
checkbox input "true"
type input "96838179-8fbb-4073-aae3-1789726318c8"
checkbox input "true"
click at [757, 175] on div at bounding box center [475, 204] width 950 height 409
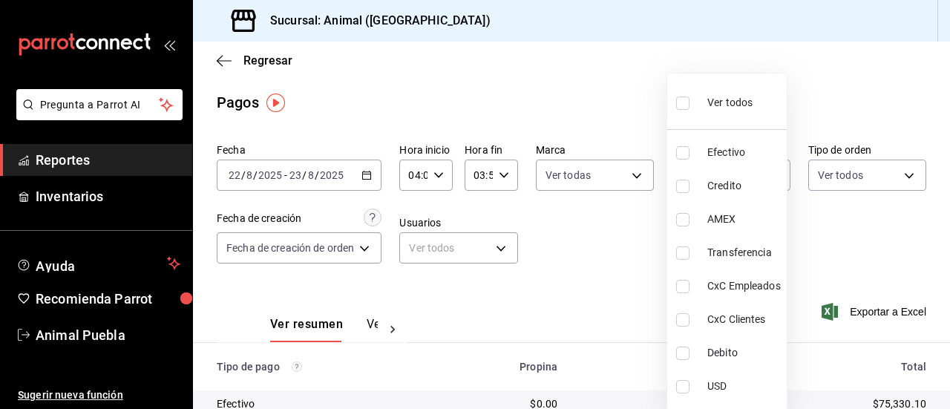
click at [757, 175] on body "Pregunta a Parrot AI Reportes Inventarios Ayuda Recomienda Parrot Animal Puebla…" at bounding box center [475, 204] width 950 height 409
click at [680, 111] on label at bounding box center [685, 103] width 19 height 22
click at [680, 110] on input "checkbox" at bounding box center [682, 102] width 13 height 13
checkbox input "false"
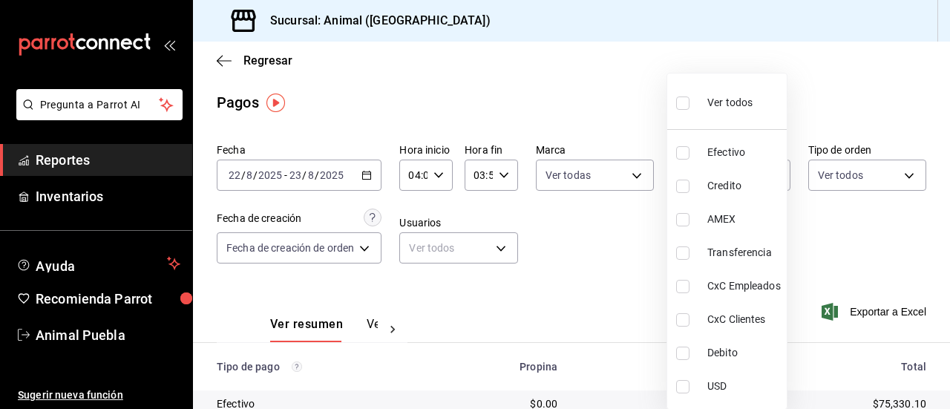
checkbox input "false"
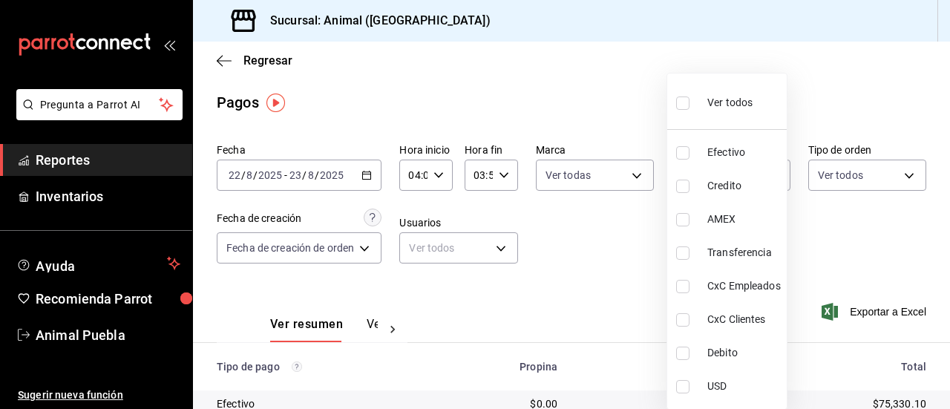
checkbox input "false"
click at [680, 105] on input "checkbox" at bounding box center [682, 102] width 13 height 13
checkbox input "true"
type input "406eaf07-0ba3-476d-b4b3-558a4329142f,8fae7823-7282-42ef-92d0-8abdc0a1b7d2,68543…"
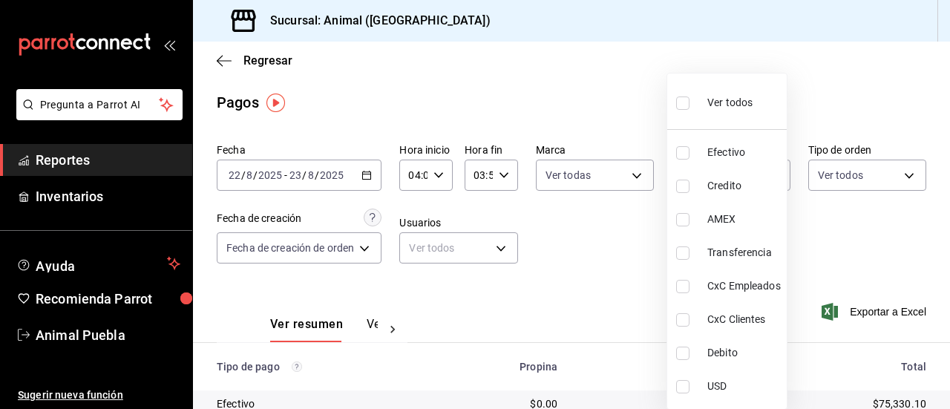
checkbox input "true"
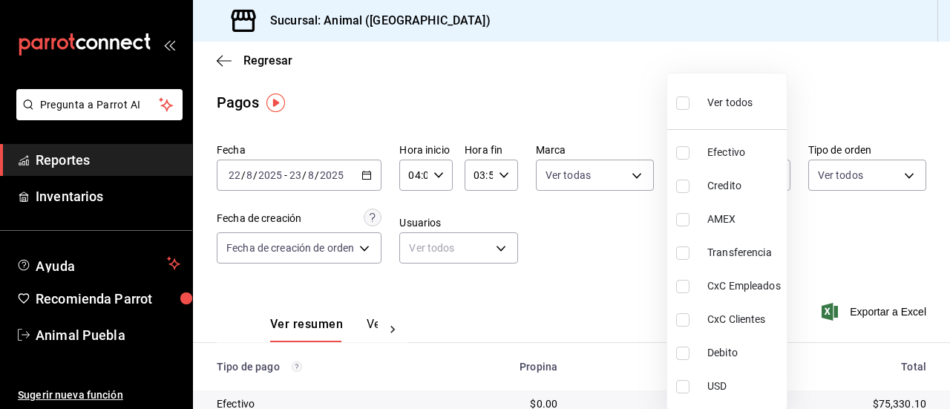
checkbox input "true"
click at [892, 175] on div at bounding box center [475, 204] width 950 height 409
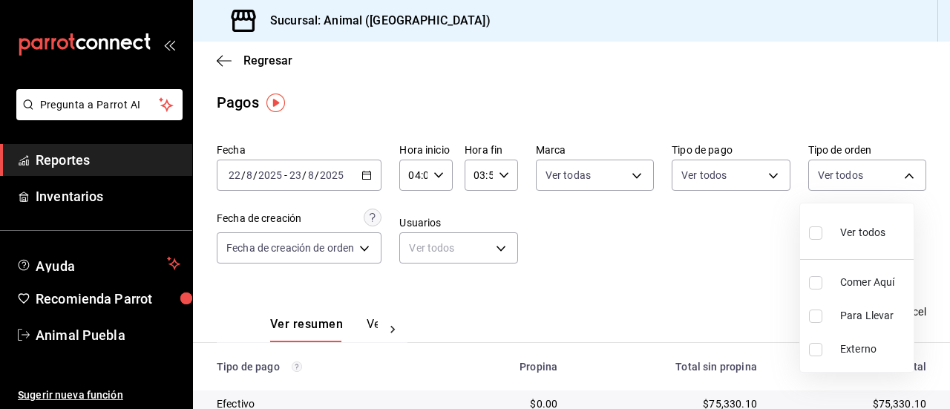
click at [892, 175] on body "Pregunta a Parrot AI Reportes Inventarios Ayuda Recomienda Parrot Animal Puebla…" at bounding box center [475, 204] width 950 height 409
click at [816, 226] on input "checkbox" at bounding box center [815, 232] width 13 height 13
checkbox input "true"
type input "89cc3392-1a89-49ed-91c4-e66ea58282e1,025cf6ae-25b7-4698-bb98-3d77af74a196,EXTER…"
checkbox input "true"
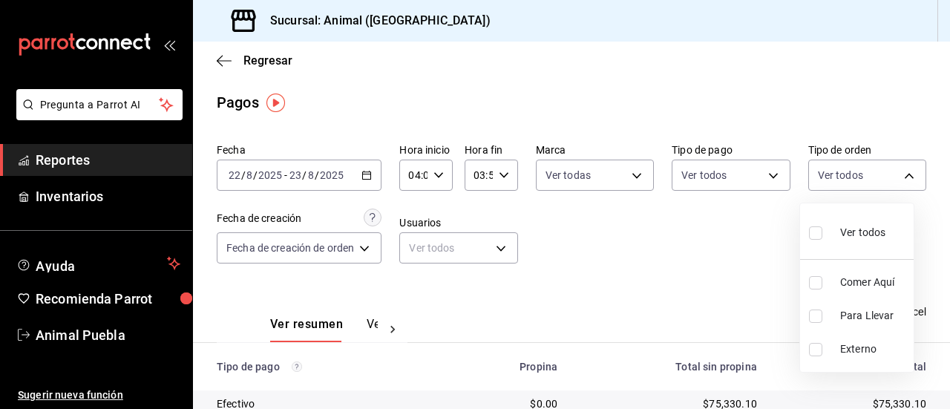
checkbox input "true"
click at [622, 381] on div at bounding box center [475, 204] width 950 height 409
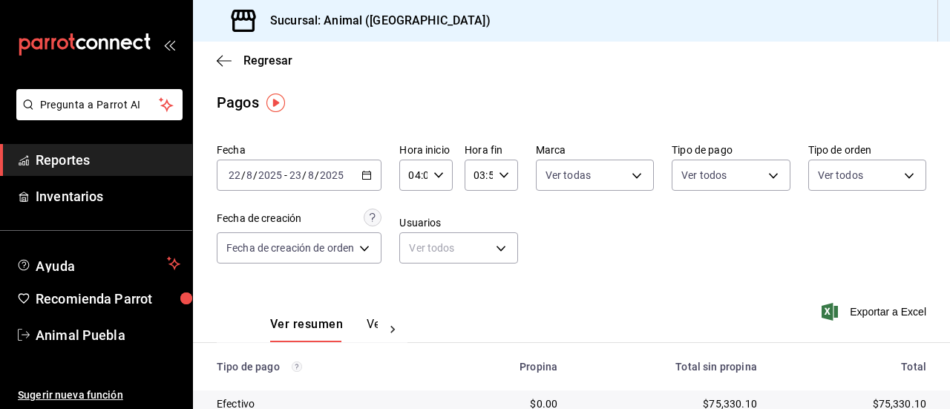
drag, startPoint x: 622, startPoint y: 381, endPoint x: 620, endPoint y: 400, distance: 19.4
click at [620, 400] on div "$75,330.10" at bounding box center [669, 403] width 176 height 15
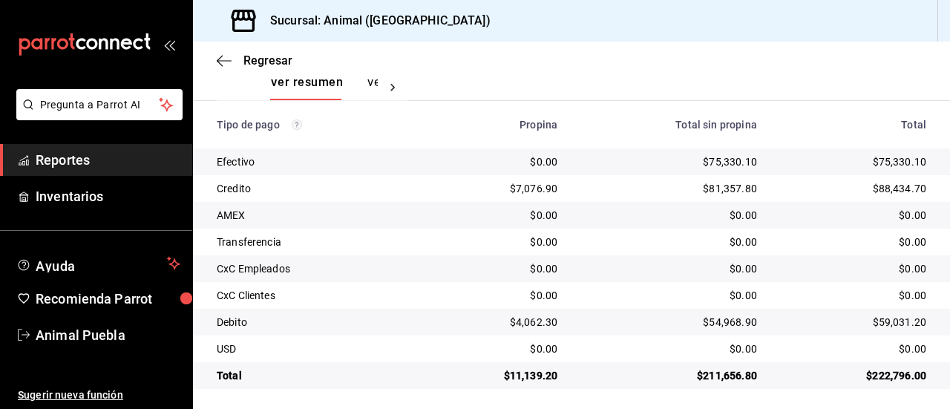
scroll to position [246, 0]
